Goal: Check status: Check status

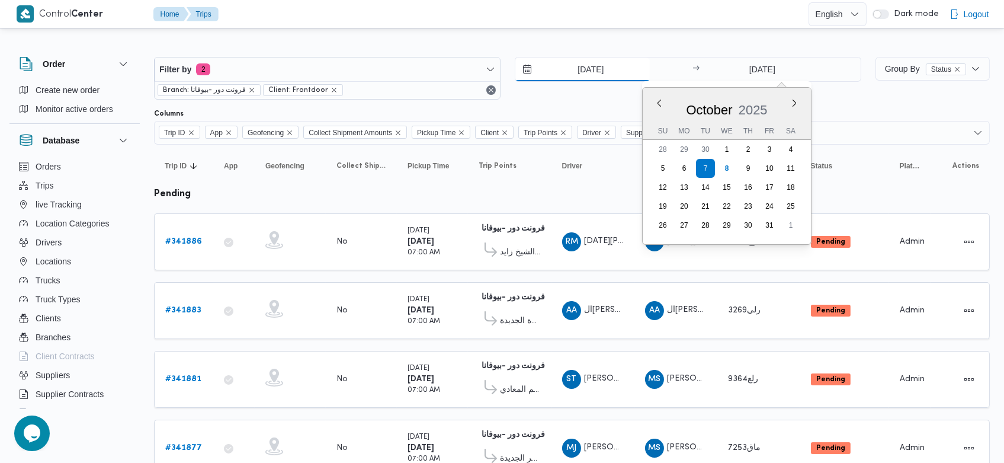
click at [560, 73] on input "[DATE]" at bounding box center [582, 69] width 134 height 24
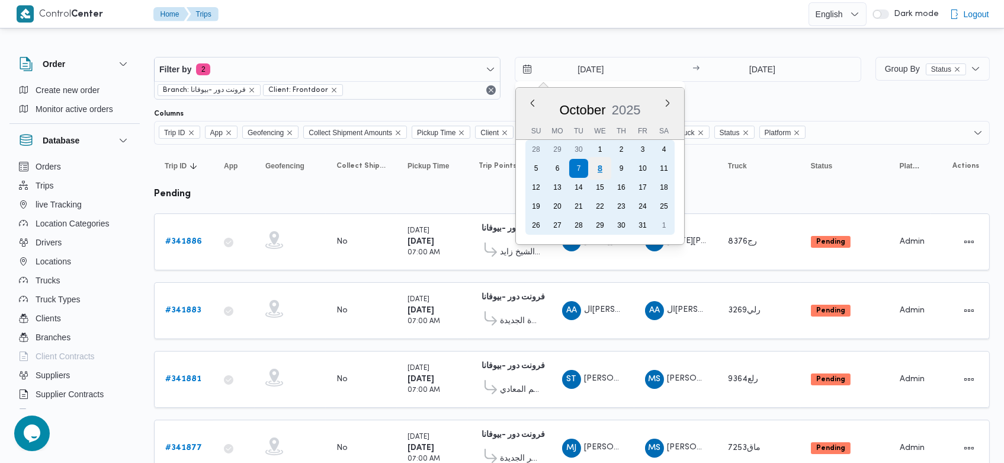
click at [597, 171] on div "8" at bounding box center [600, 168] width 23 height 23
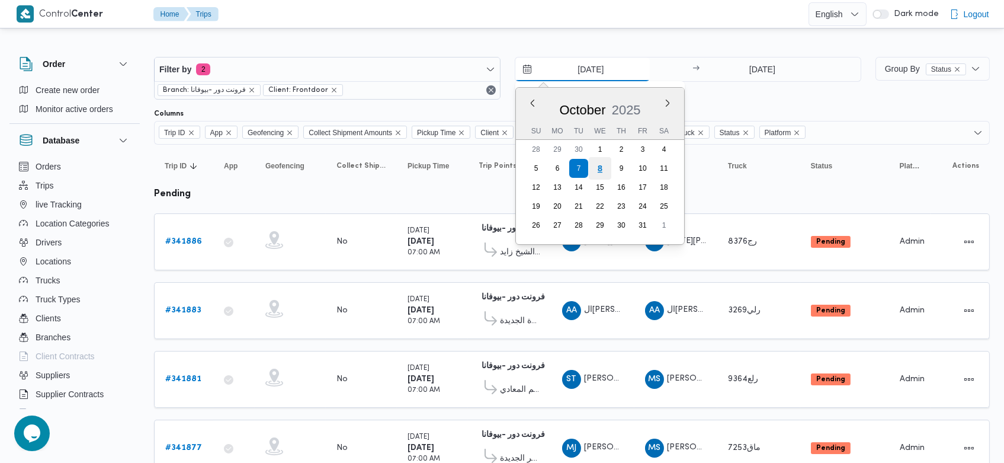
type input "[DATE]"
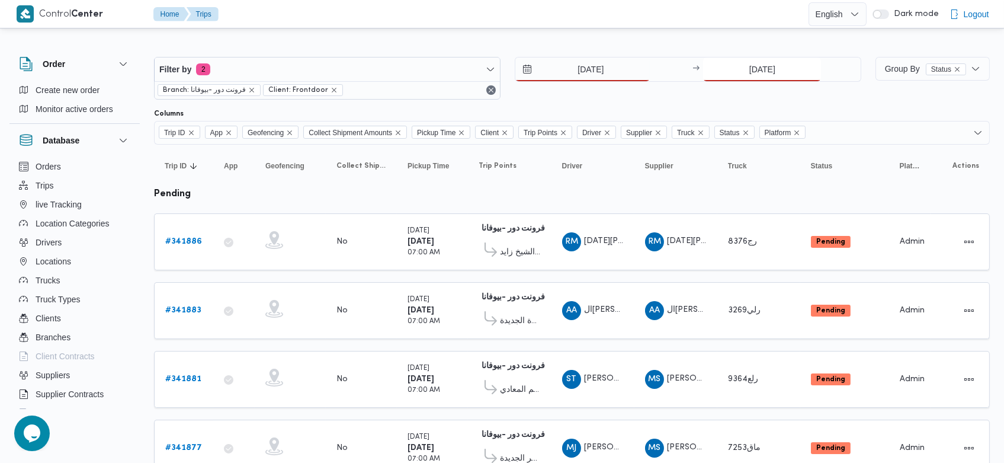
click at [739, 72] on input "[DATE]" at bounding box center [762, 69] width 118 height 24
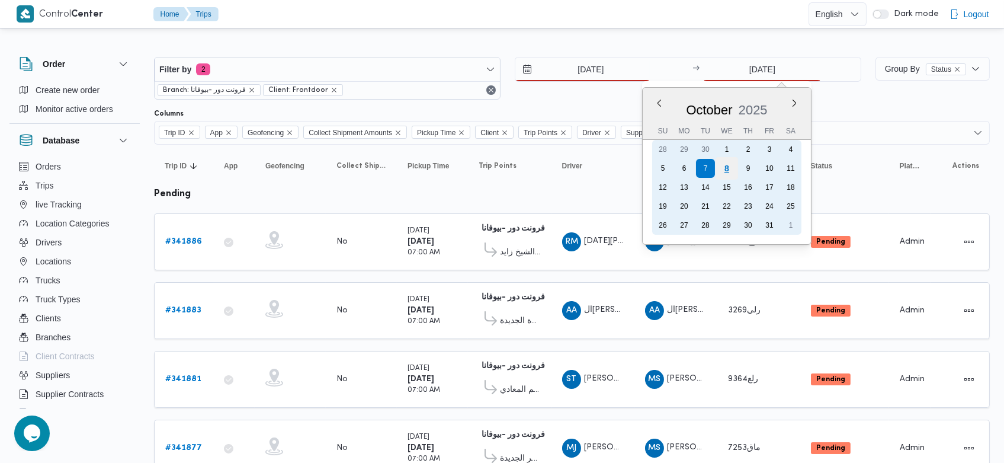
click at [729, 162] on div "8" at bounding box center [727, 168] width 23 height 23
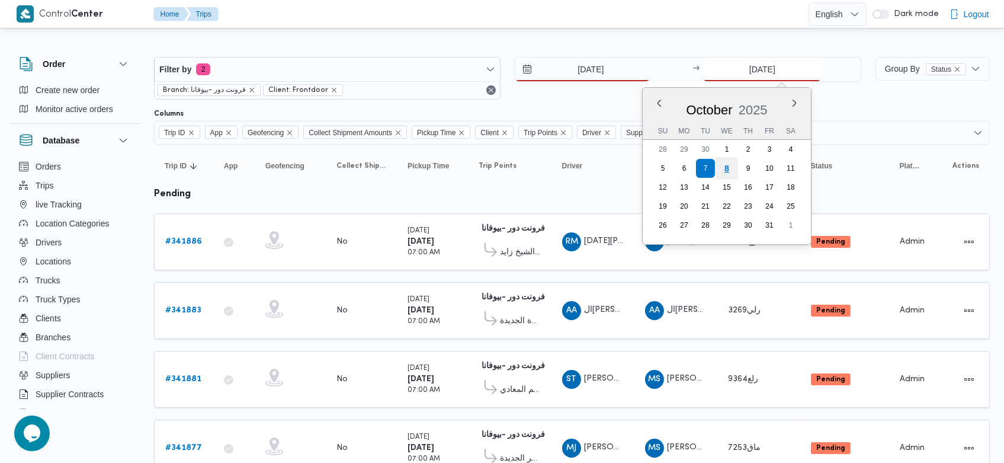
type input "[DATE]"
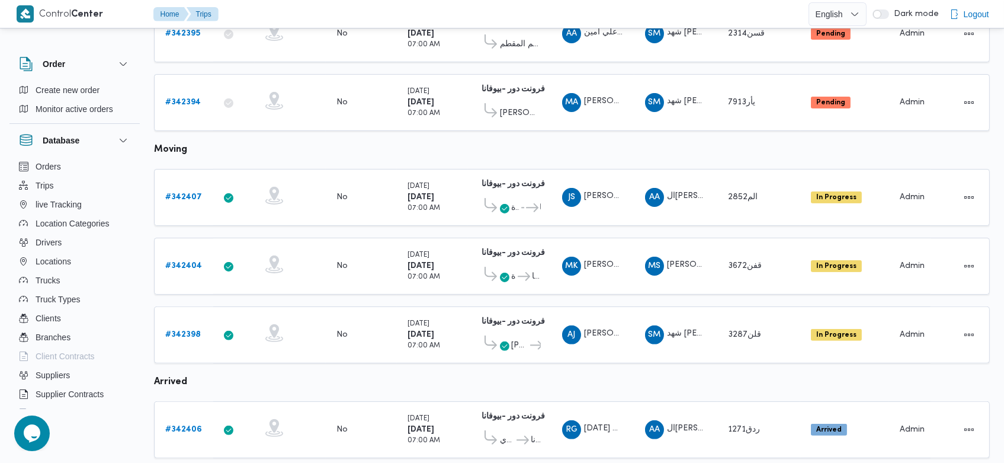
scroll to position [837, 0]
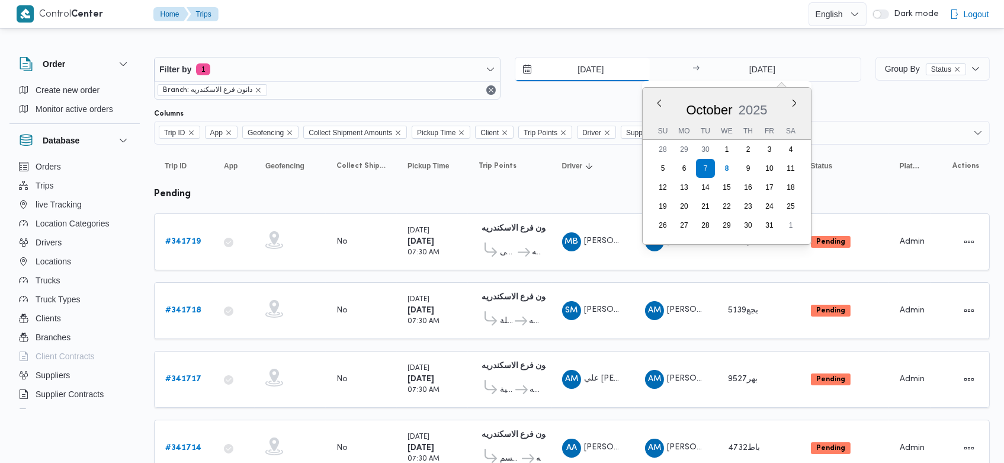
click at [568, 66] on input "[DATE]" at bounding box center [582, 69] width 134 height 24
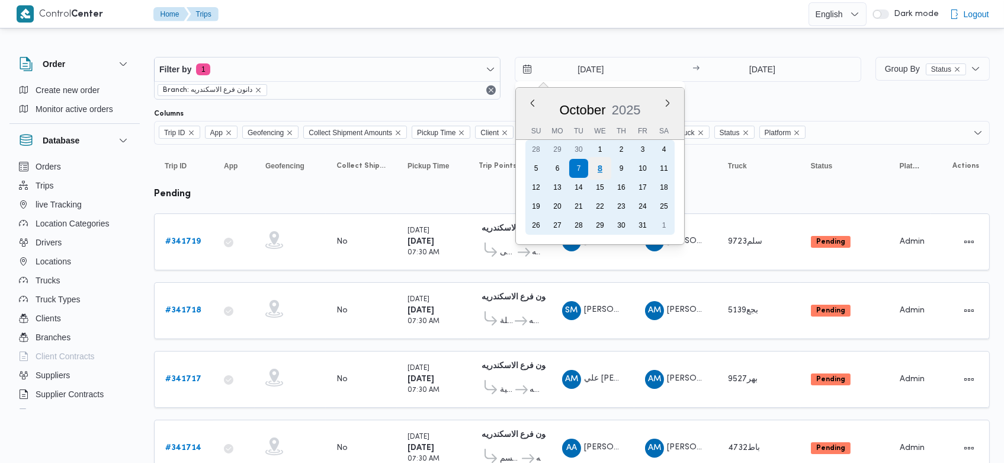
click at [600, 168] on div "8" at bounding box center [600, 168] width 23 height 23
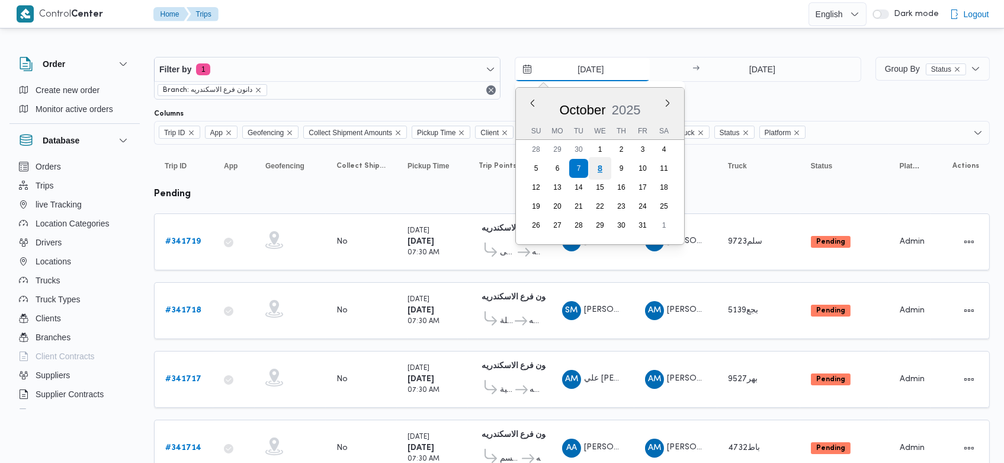
type input "[DATE]"
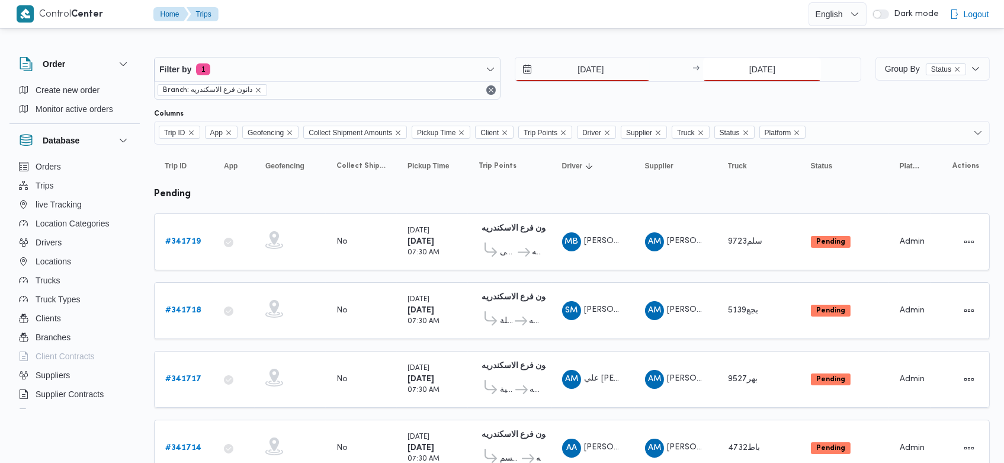
click at [735, 72] on input "[DATE]" at bounding box center [762, 69] width 118 height 24
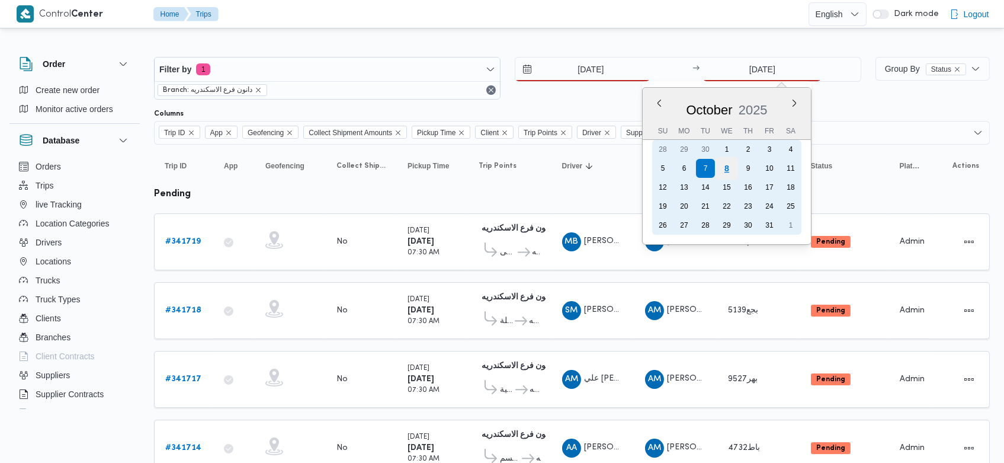
click at [730, 164] on div "8" at bounding box center [727, 168] width 23 height 23
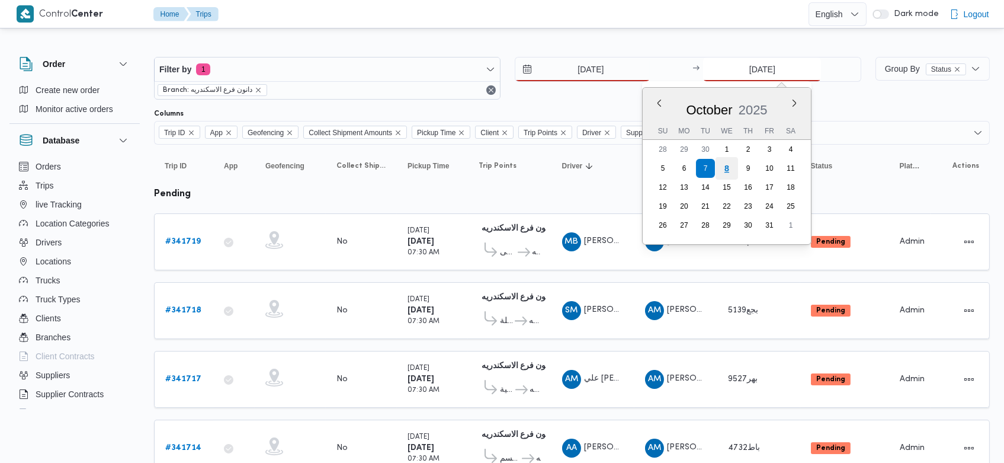
type input "[DATE]"
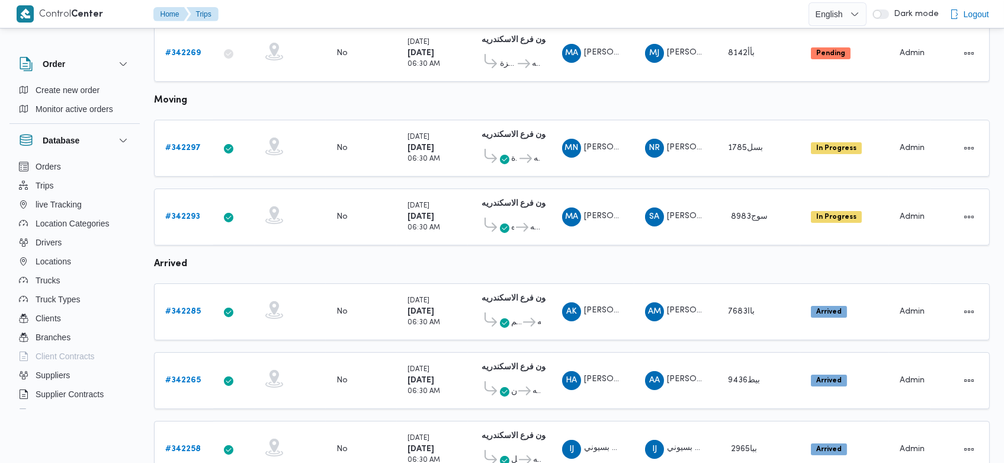
scroll to position [599, 0]
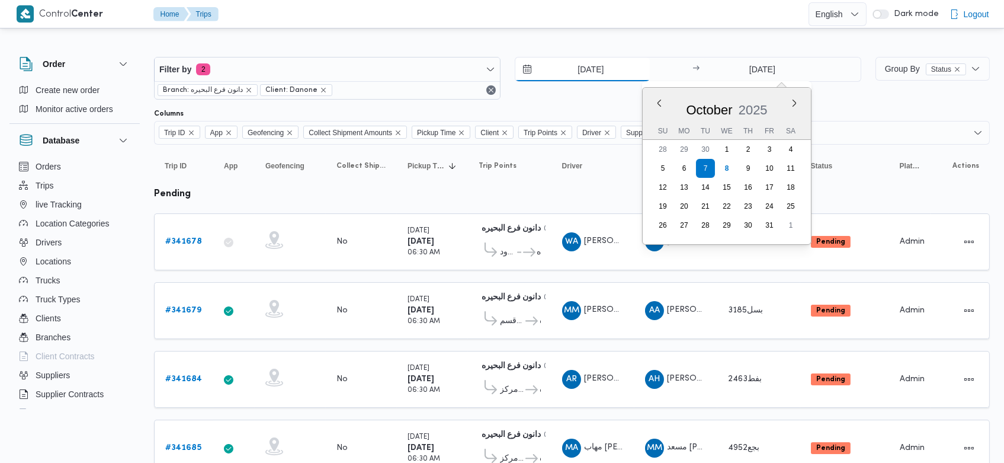
click at [565, 70] on input "[DATE]" at bounding box center [582, 69] width 134 height 24
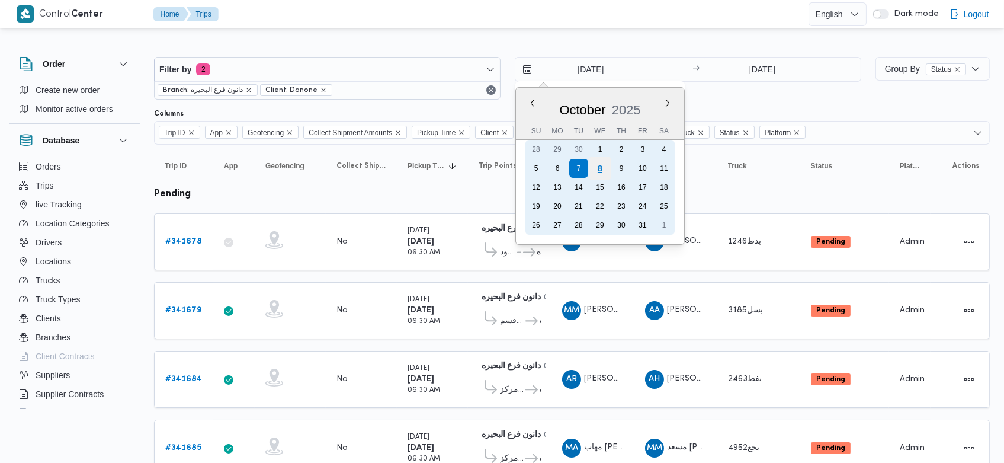
click at [601, 169] on div "8" at bounding box center [600, 168] width 23 height 23
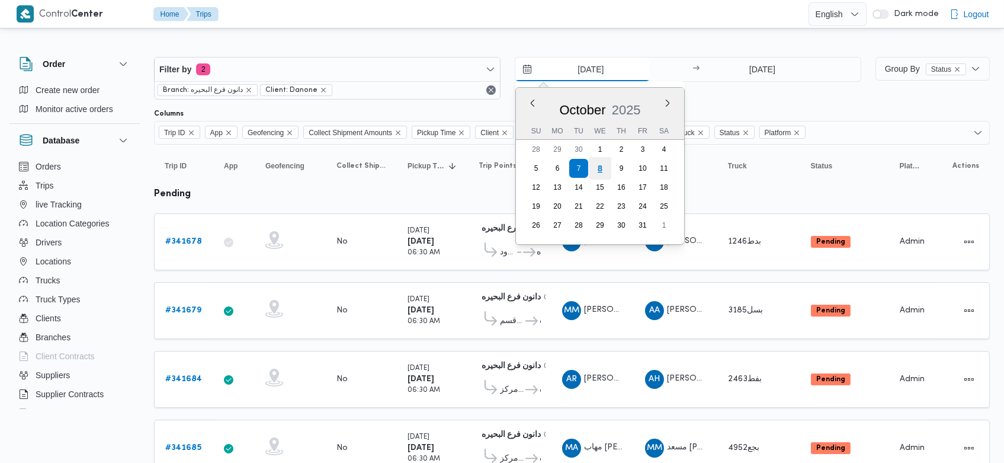
type input "[DATE]"
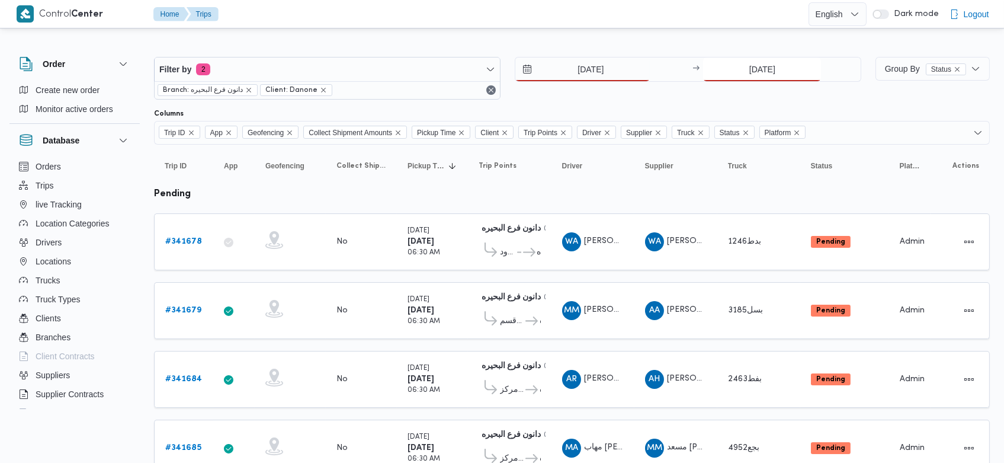
click at [744, 68] on input "[DATE]" at bounding box center [762, 69] width 118 height 24
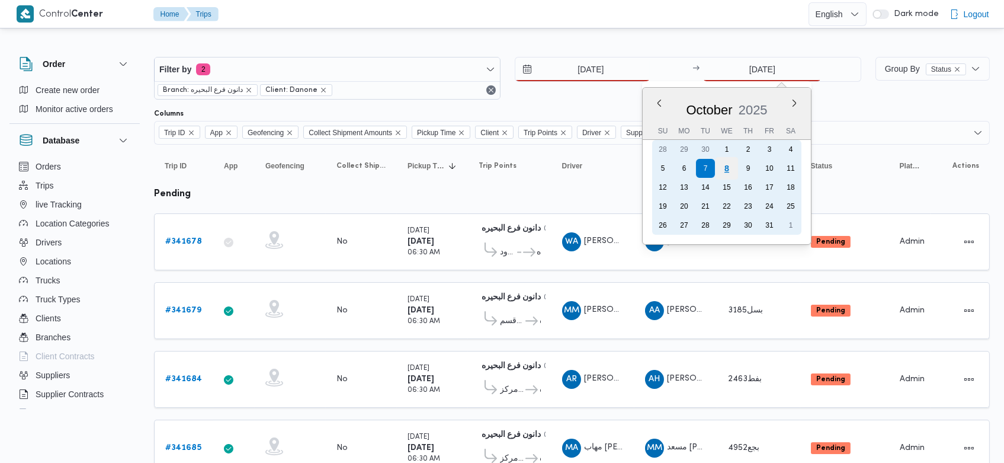
click at [727, 172] on div "8" at bounding box center [727, 168] width 23 height 23
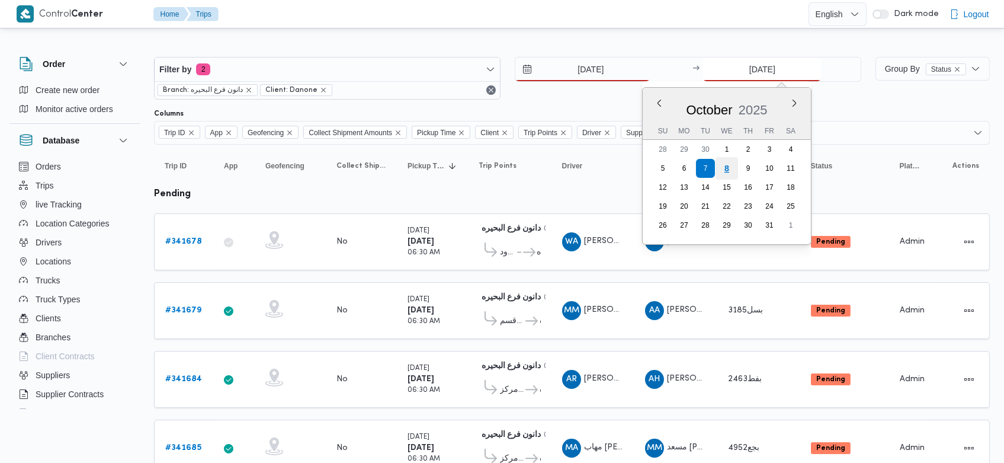
type input "[DATE]"
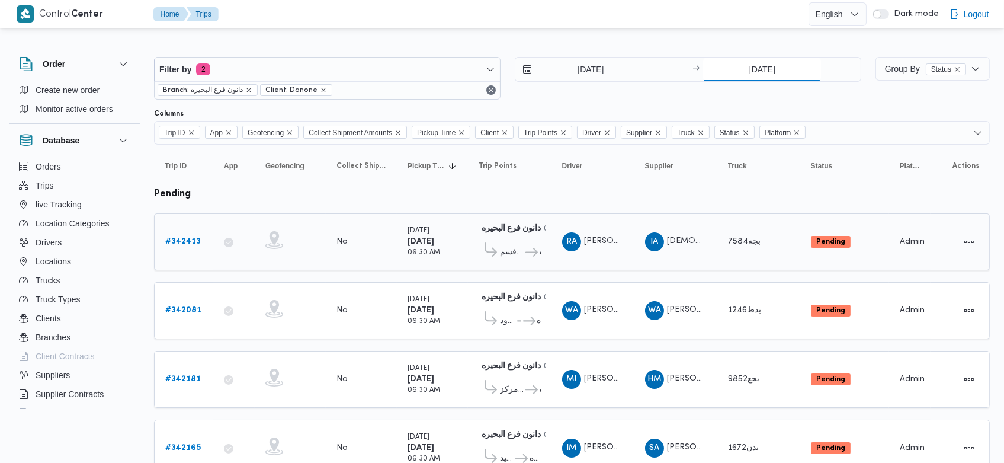
scroll to position [703, 0]
